Goal: Task Accomplishment & Management: Use online tool/utility

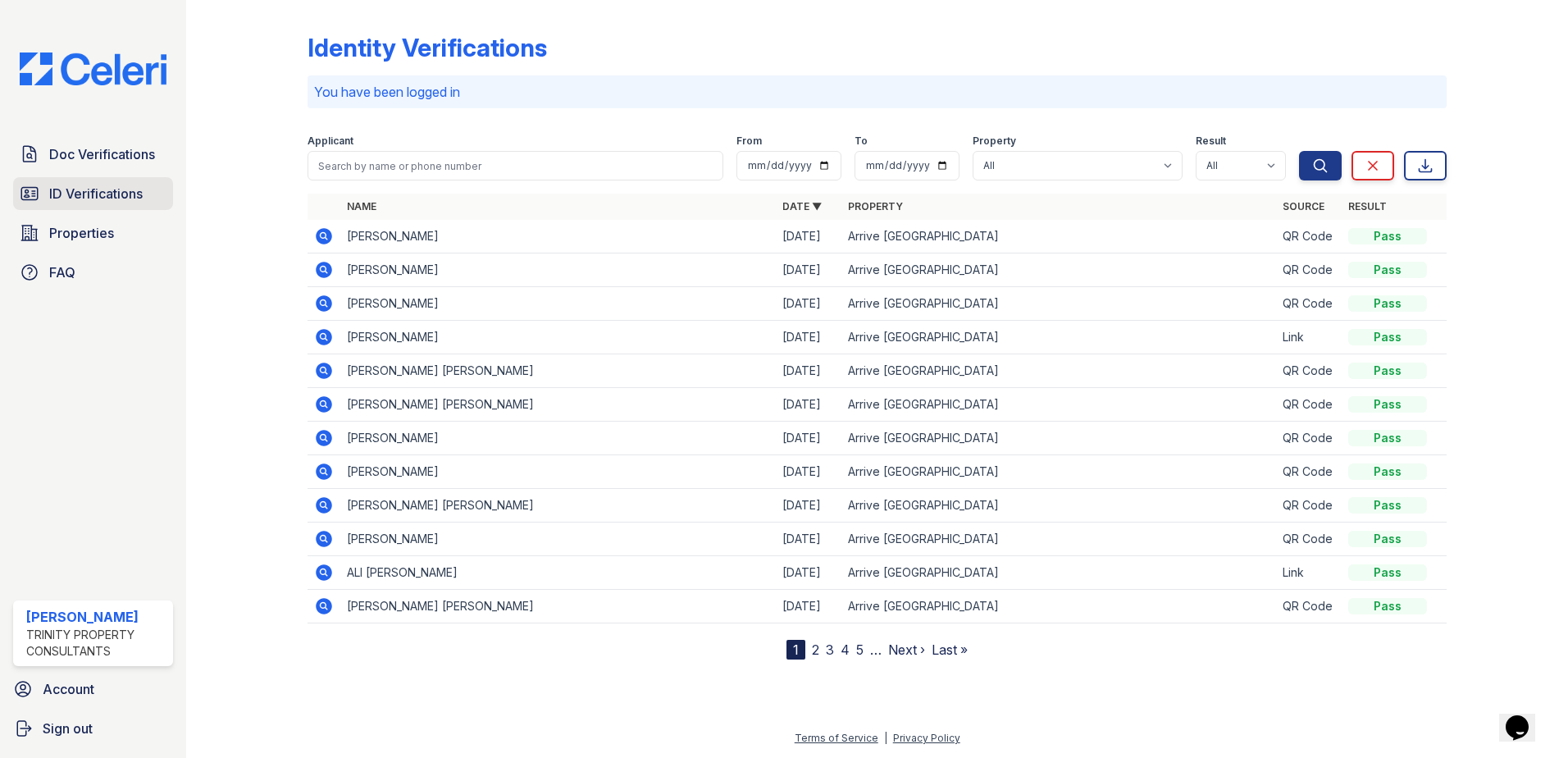
click at [89, 192] on span "ID Verifications" at bounding box center [96, 193] width 94 height 20
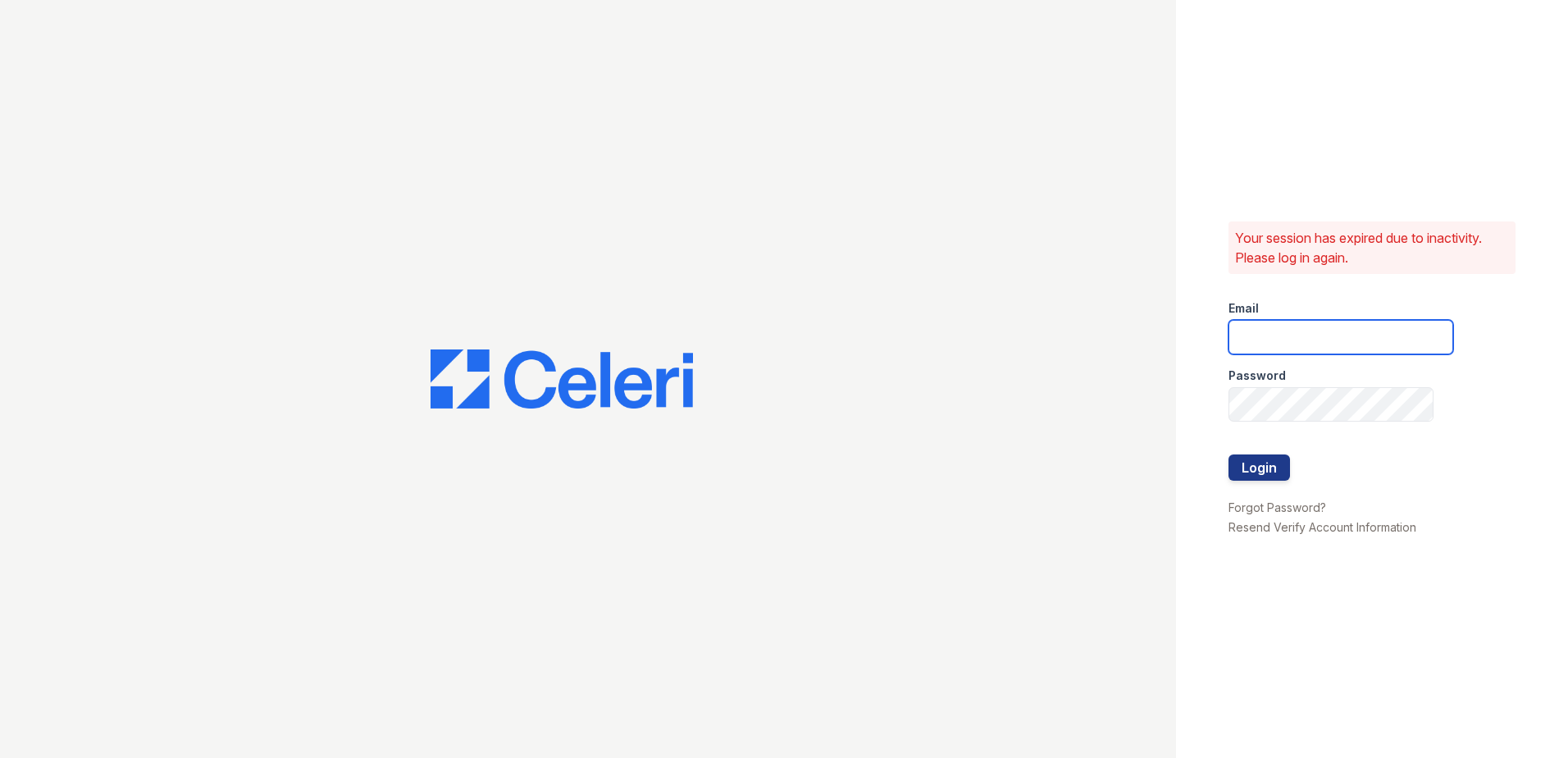
type input "[EMAIL_ADDRESS][DOMAIN_NAME]"
click at [1265, 473] on button "Login" at bounding box center [1260, 468] width 62 height 26
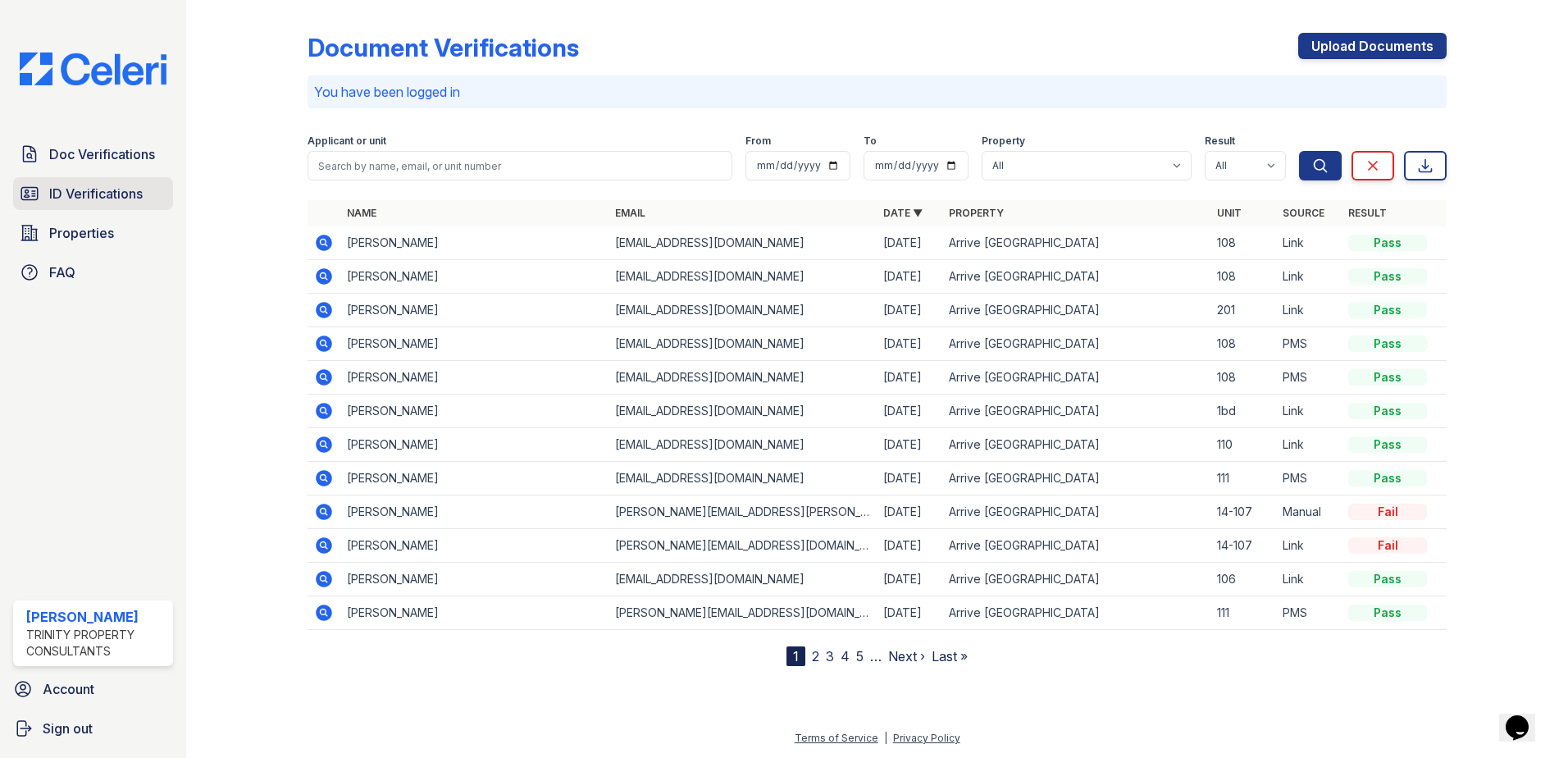
click at [111, 187] on span "ID Verifications" at bounding box center [96, 193] width 94 height 20
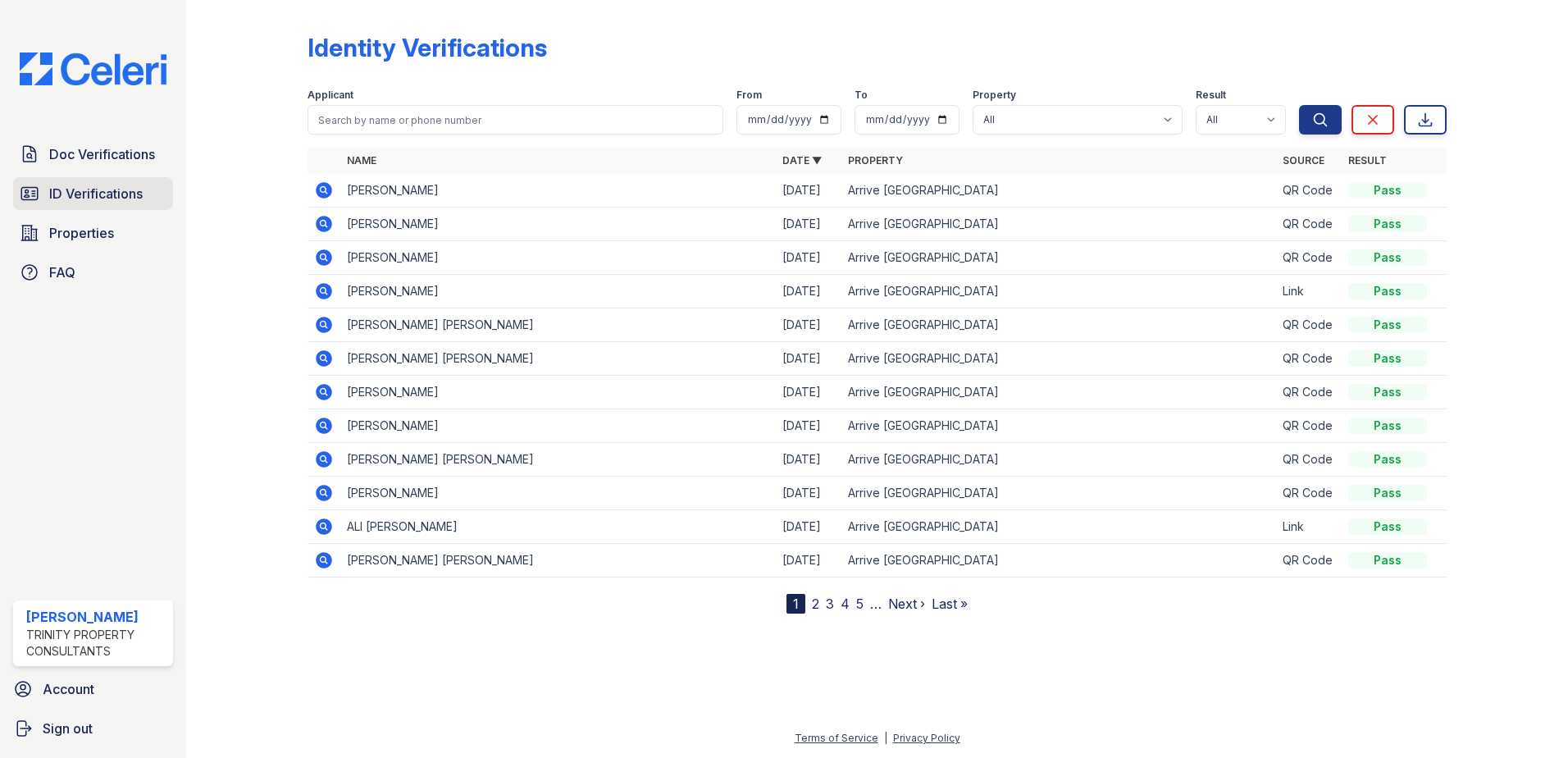
click at [96, 195] on span "ID Verifications" at bounding box center [96, 193] width 94 height 20
